Goal: Find specific page/section

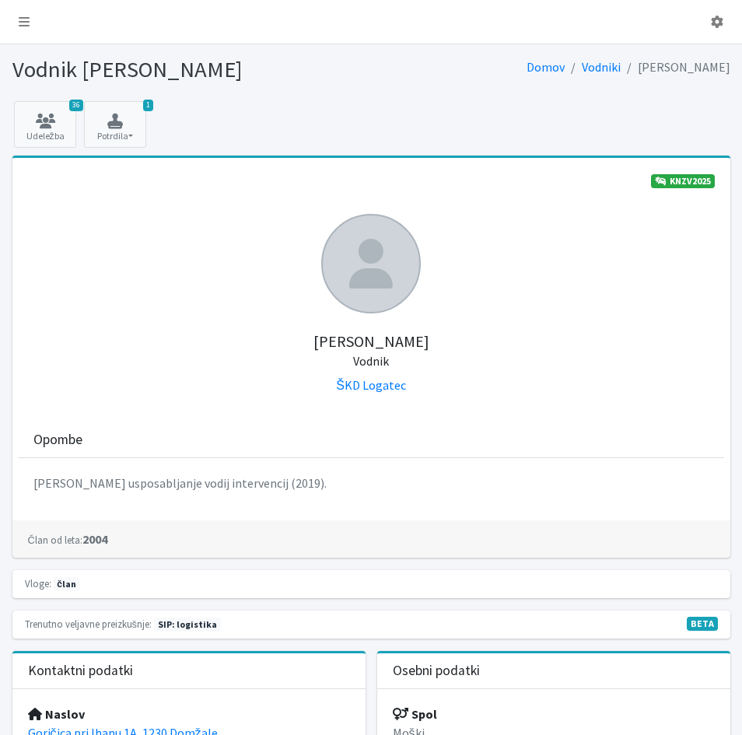
scroll to position [389, 0]
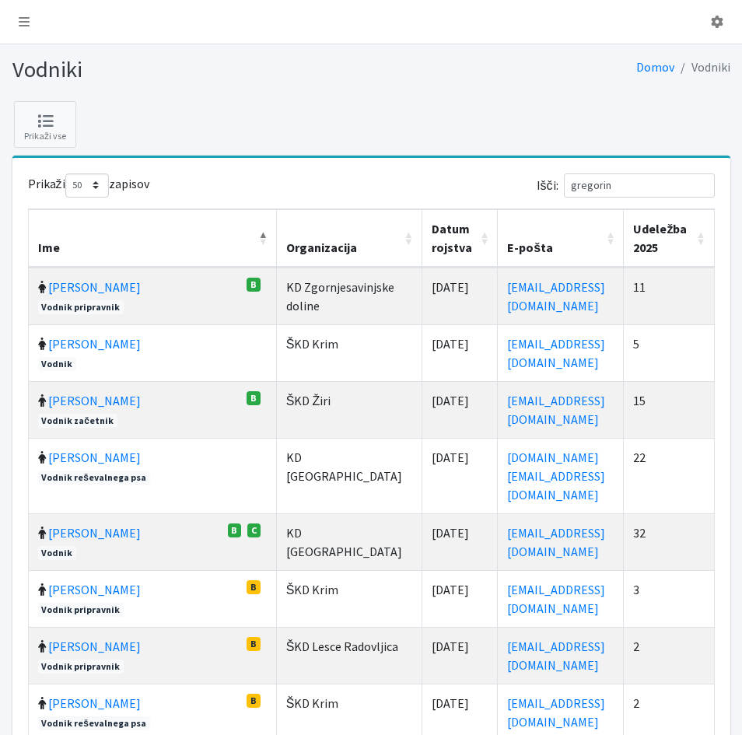
select select "50"
drag, startPoint x: 624, startPoint y: 184, endPoint x: 560, endPoint y: 184, distance: 64.5
click at [560, 184] on label "Išči: gregorin" at bounding box center [626, 185] width 178 height 24
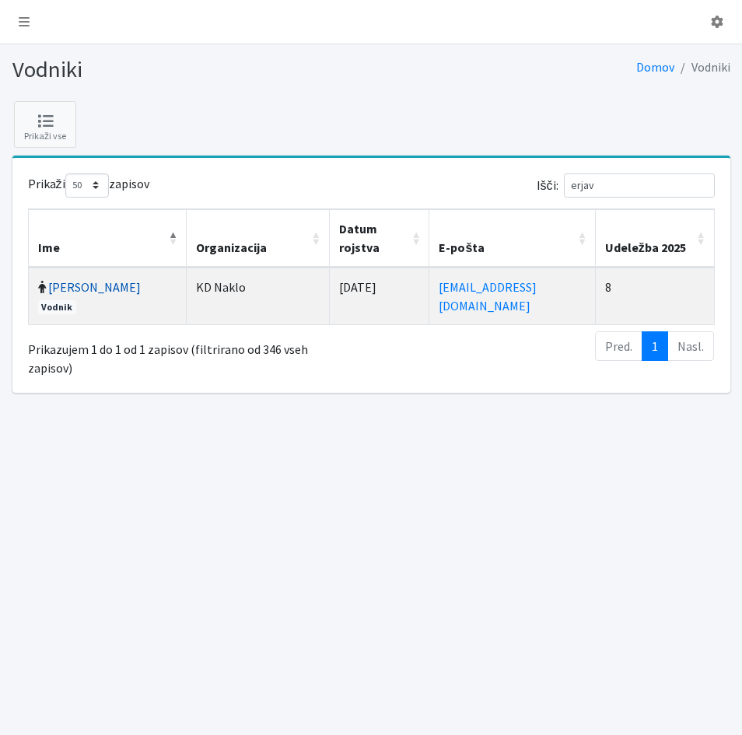
click at [68, 279] on link "Brane Erjavec" at bounding box center [94, 287] width 93 height 16
drag, startPoint x: 612, startPoint y: 180, endPoint x: 554, endPoint y: 189, distance: 58.2
click at [554, 189] on label "Išči: erjav" at bounding box center [626, 185] width 178 height 24
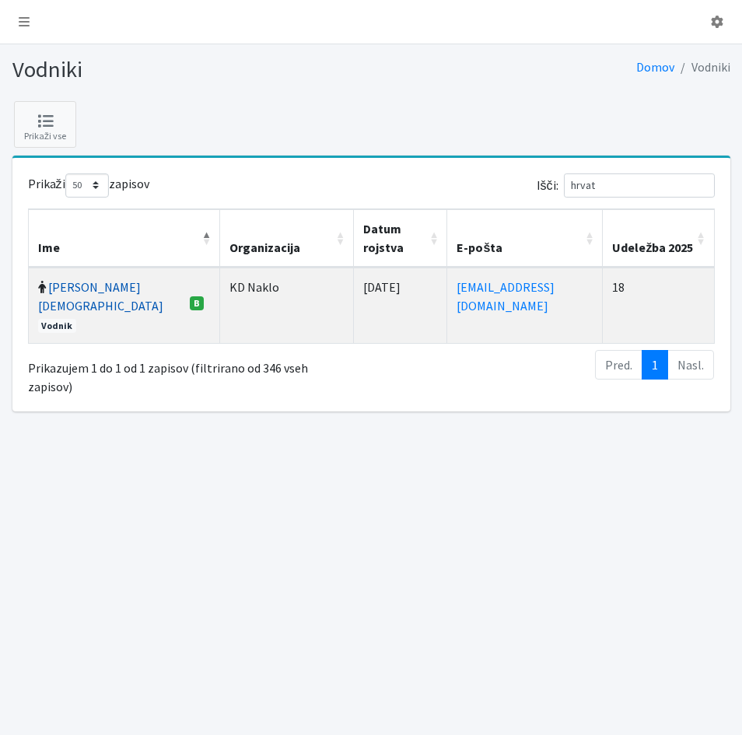
click at [68, 287] on link "Matjaž Hrvatin" at bounding box center [100, 296] width 125 height 34
drag, startPoint x: 624, startPoint y: 190, endPoint x: 553, endPoint y: 187, distance: 71.6
click at [553, 187] on label "Išči: hrvat" at bounding box center [626, 185] width 178 height 24
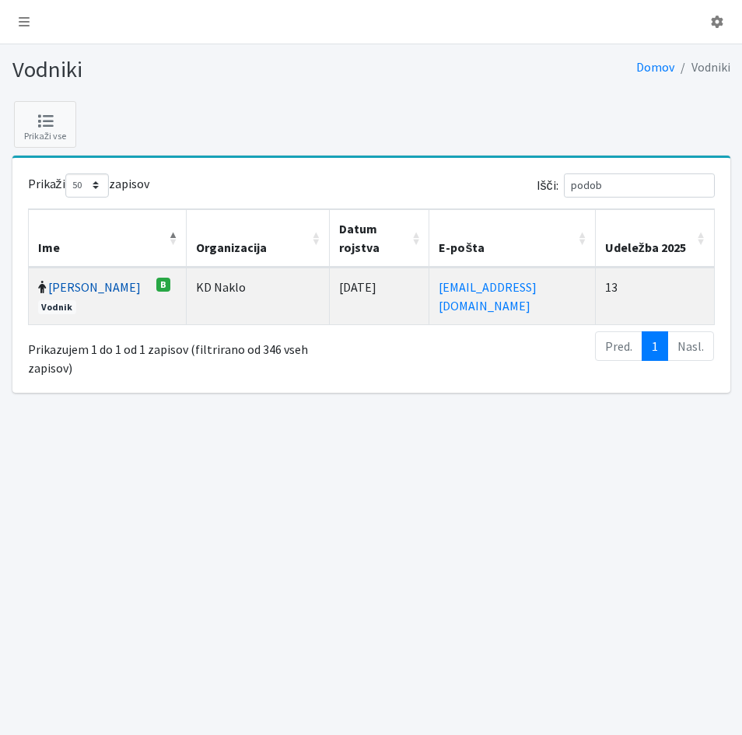
click at [54, 291] on link "Anže Podobnik" at bounding box center [94, 287] width 93 height 16
click at [57, 292] on link "Anže Podobnik" at bounding box center [94, 287] width 93 height 16
click at [63, 295] on link "Anže Podobnik" at bounding box center [94, 287] width 93 height 16
click at [71, 295] on link "Anže Podobnik" at bounding box center [94, 287] width 93 height 16
click at [439, 289] on link "anze.podobnik94@gmail.com" at bounding box center [488, 296] width 98 height 34
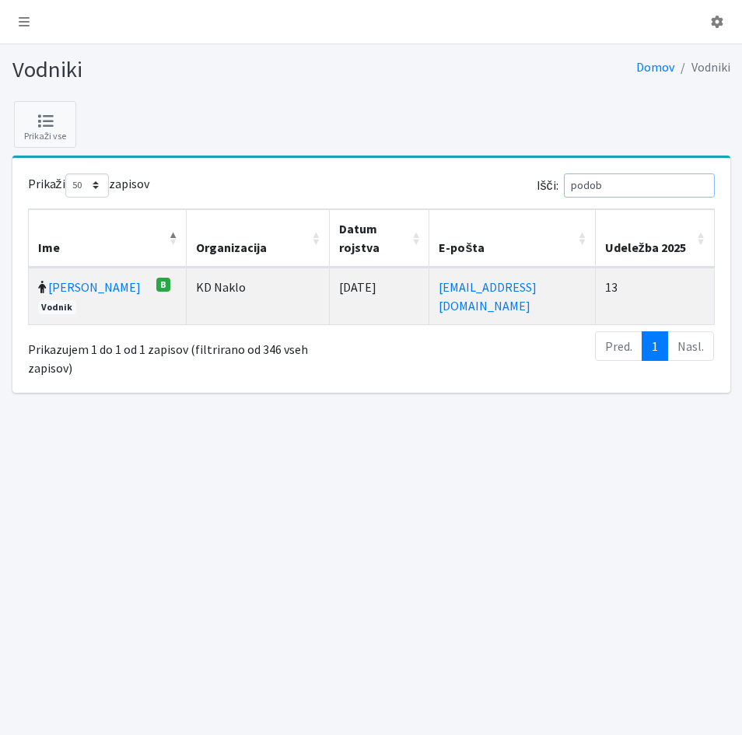
click at [627, 188] on input "podob" at bounding box center [639, 185] width 151 height 24
click at [60, 285] on link "Anže Podobnik" at bounding box center [94, 287] width 93 height 16
drag, startPoint x: 631, startPoint y: 184, endPoint x: 568, endPoint y: 184, distance: 63.0
click at [568, 184] on label "Išči: podobnik" at bounding box center [626, 185] width 178 height 24
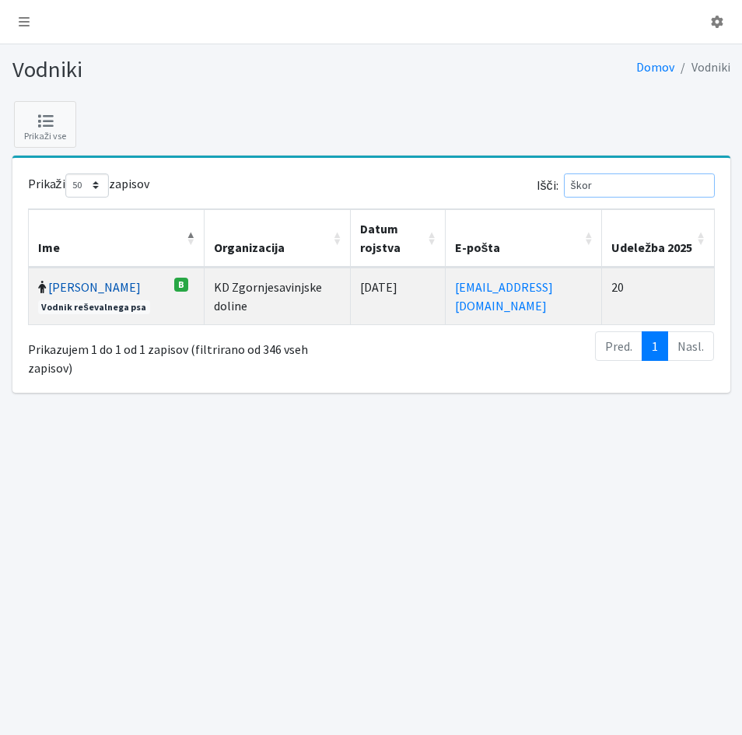
type input "škor"
click at [126, 290] on link "[PERSON_NAME]" at bounding box center [94, 287] width 93 height 16
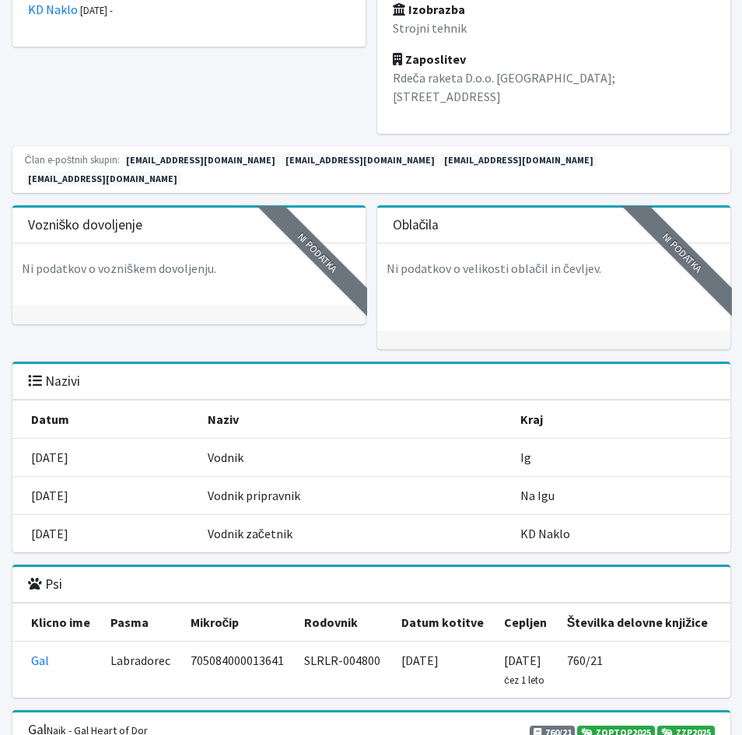
scroll to position [1322, 0]
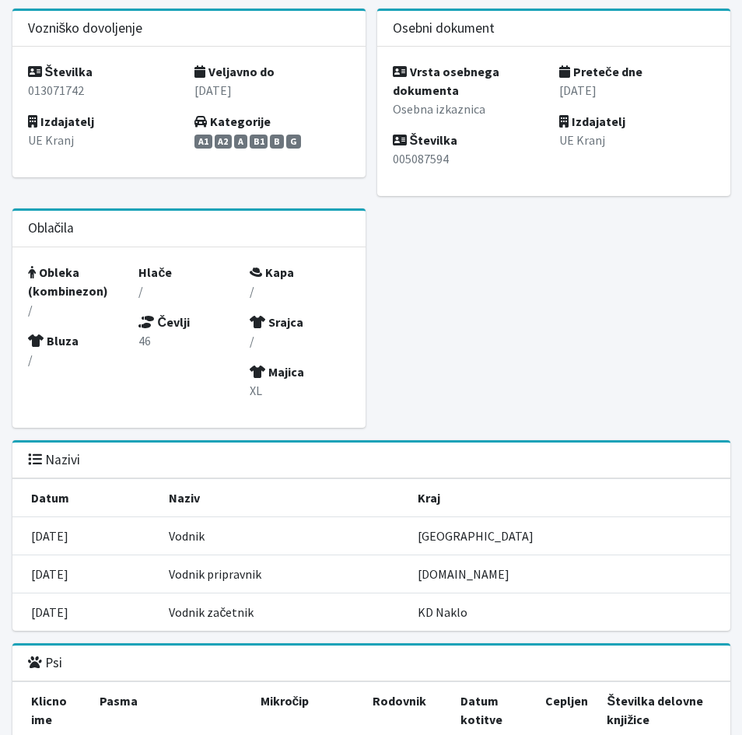
scroll to position [1244, 0]
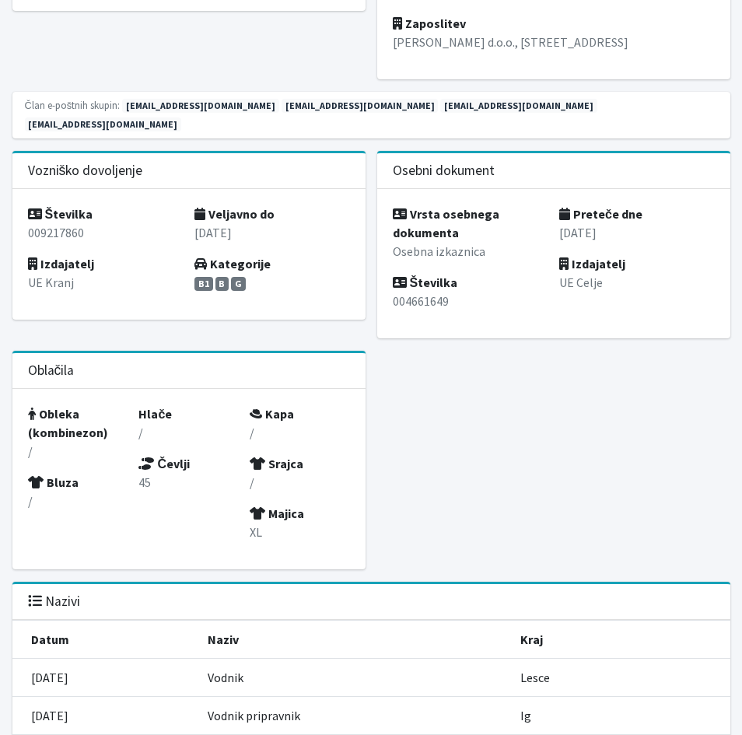
scroll to position [855, 0]
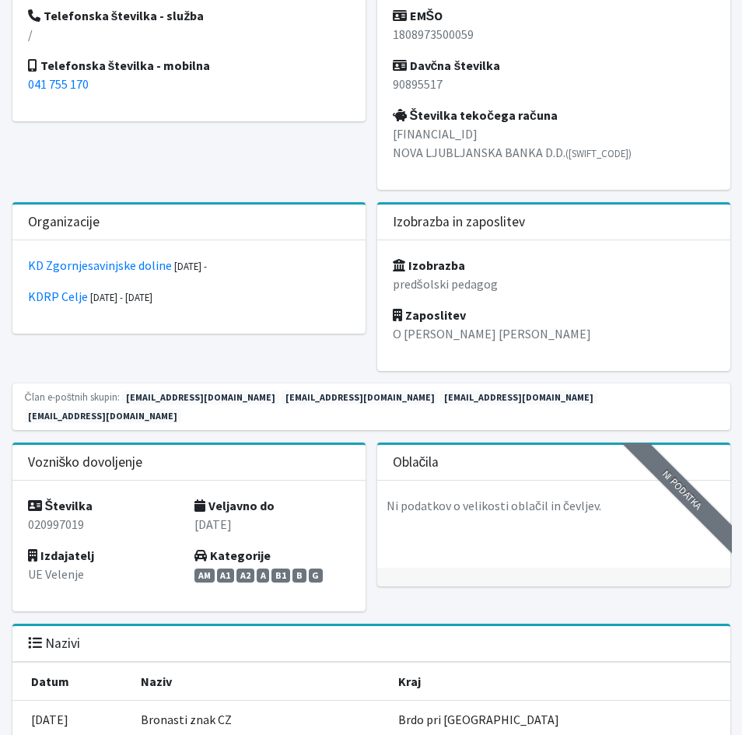
scroll to position [778, 0]
